Goal: Task Accomplishment & Management: Complete application form

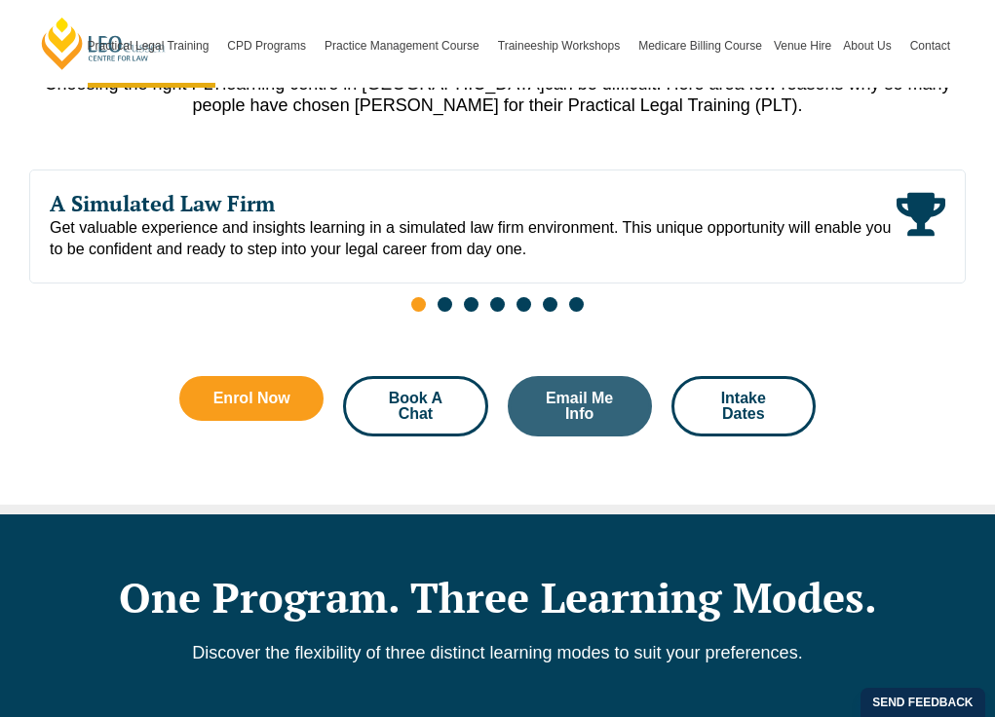
click at [407, 411] on span "Book A Chat" at bounding box center [415, 406] width 92 height 31
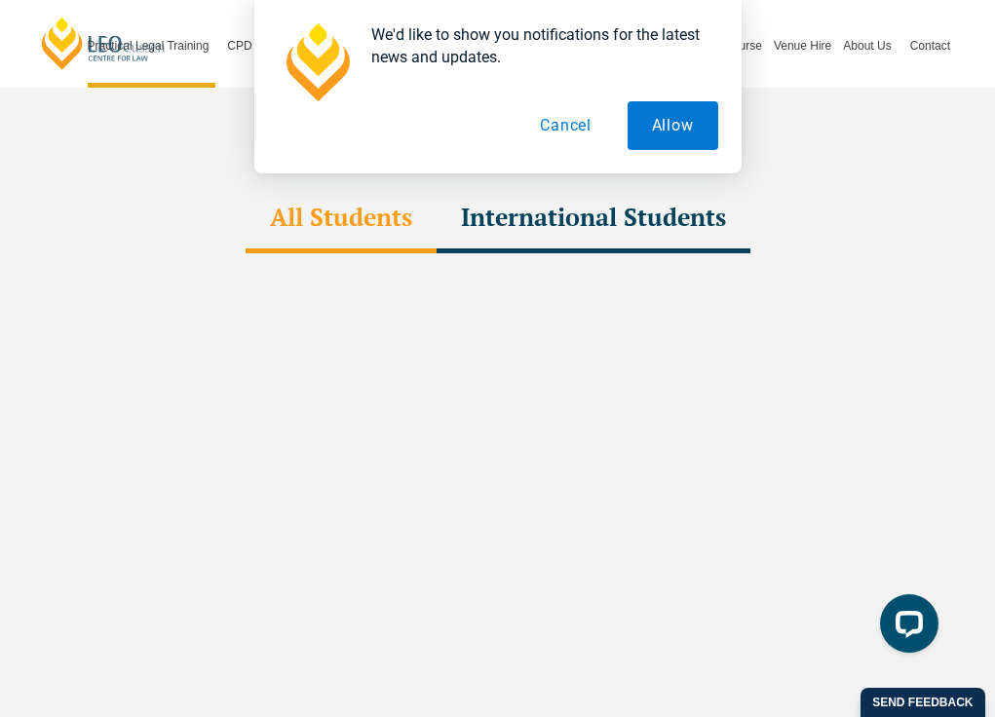
scroll to position [5651, 0]
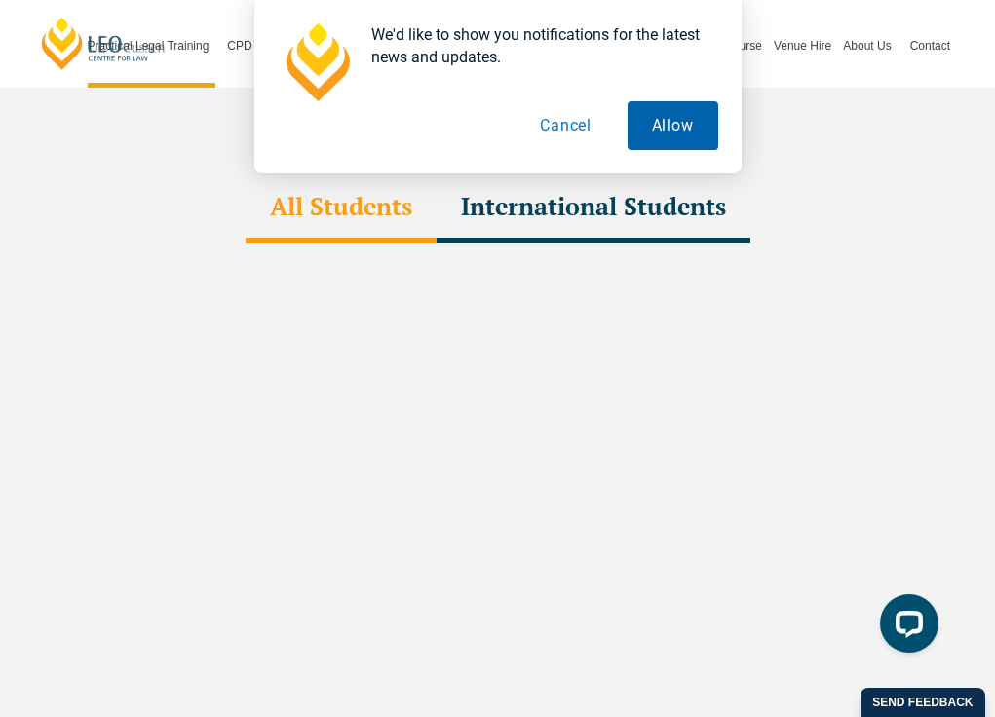
click at [661, 134] on button "Allow" at bounding box center [672, 125] width 91 height 49
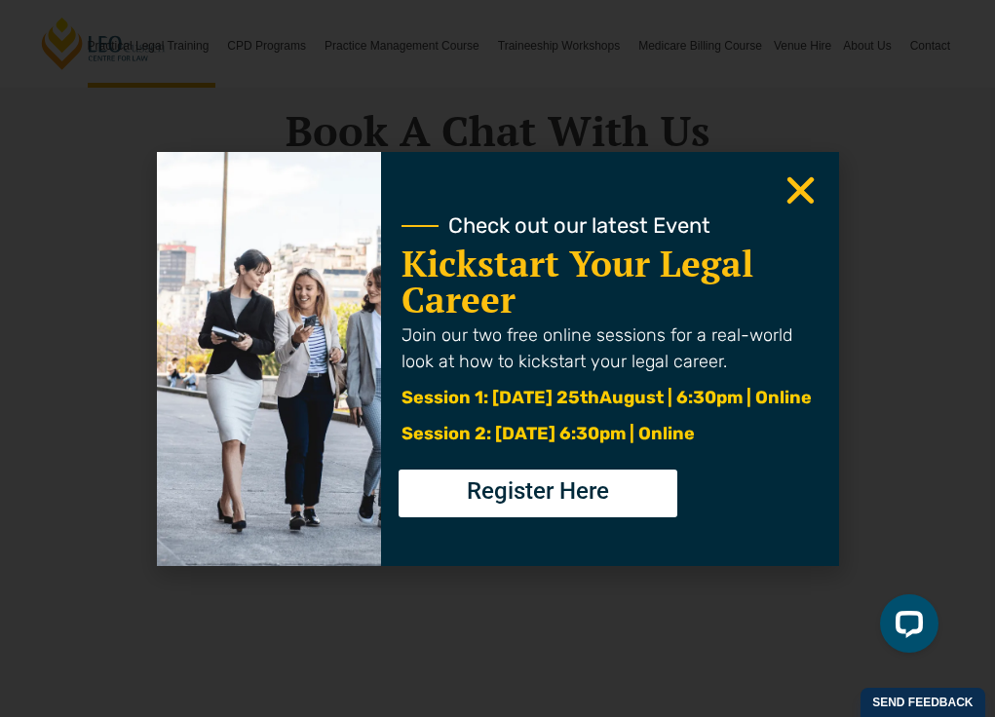
click at [777, 209] on div "Check out our latest Event" at bounding box center [609, 225] width 417 height 33
click at [791, 192] on icon "Close" at bounding box center [800, 190] width 38 height 38
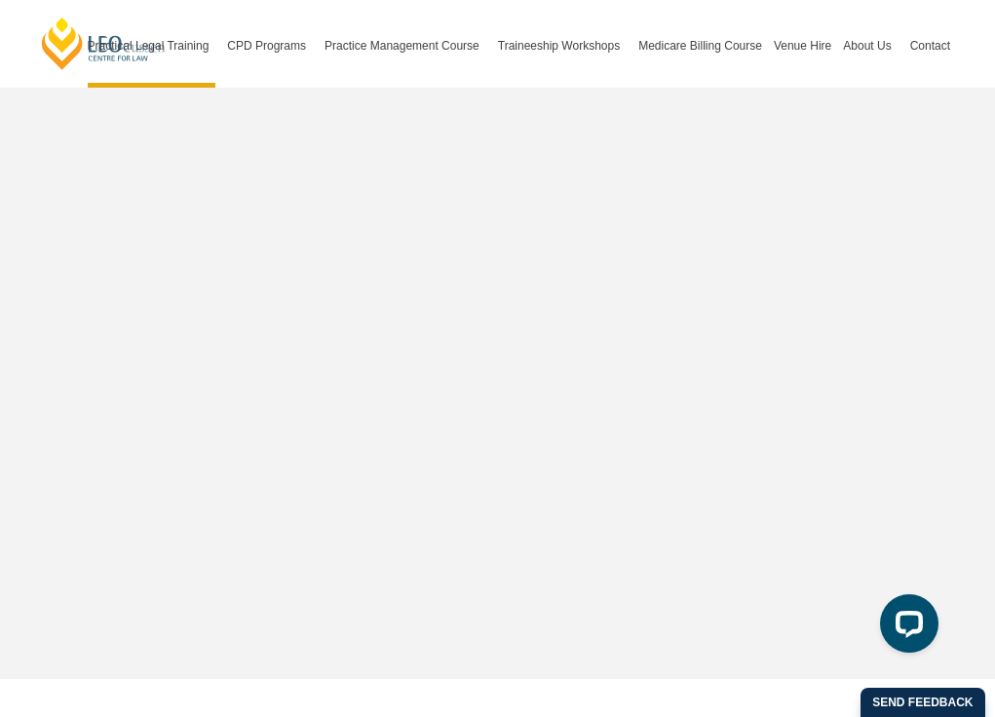
scroll to position [5943, 0]
